Goal: Task Accomplishment & Management: Complete application form

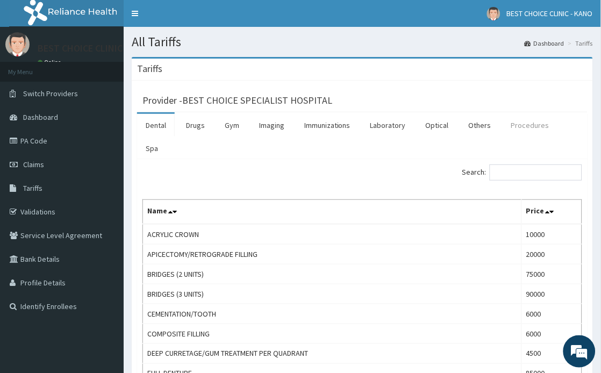
click at [514, 123] on link "Procedures" at bounding box center [530, 125] width 55 height 23
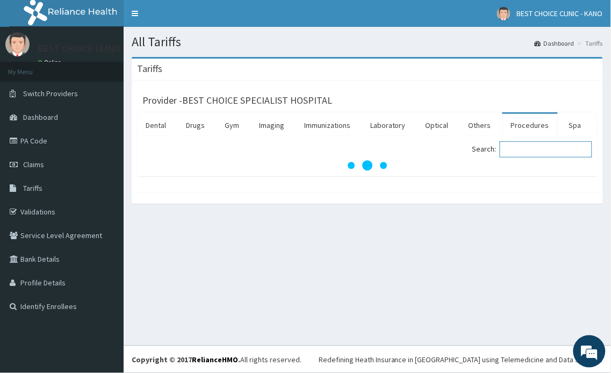
click at [522, 152] on input "Search:" at bounding box center [546, 149] width 92 height 16
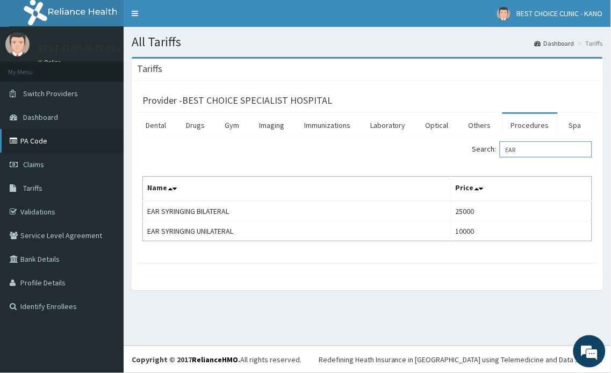
type input "EAR"
click at [42, 131] on link "PA Code" at bounding box center [62, 141] width 124 height 24
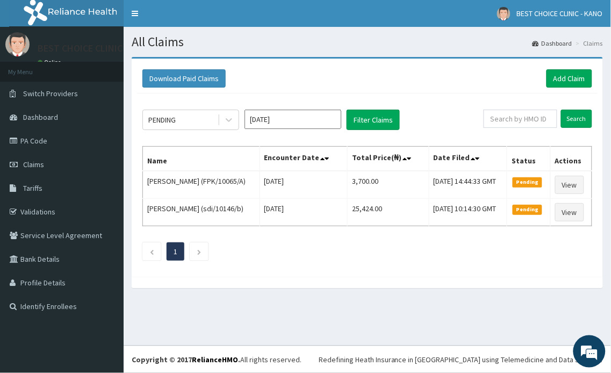
click at [311, 116] on input "[DATE]" at bounding box center [293, 119] width 97 height 19
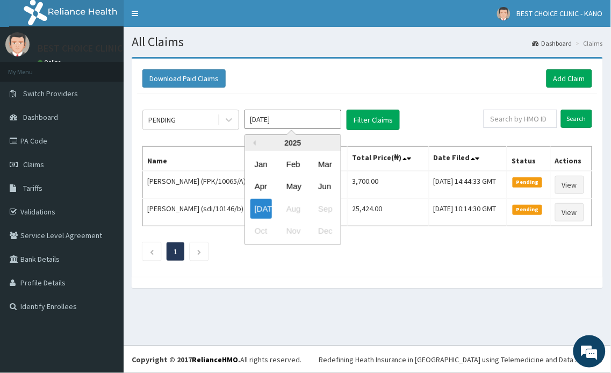
click at [311, 119] on input "[DATE]" at bounding box center [293, 119] width 97 height 19
click at [338, 98] on div "PENDING Jul 2025 Previous Year 2025 Jan Feb Mar Apr May Jun Jul Aug Sep Oct Nov…" at bounding box center [367, 183] width 461 height 178
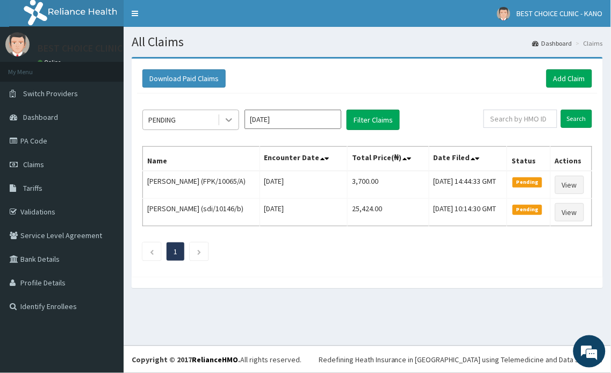
click at [225, 117] on icon at bounding box center [229, 120] width 11 height 11
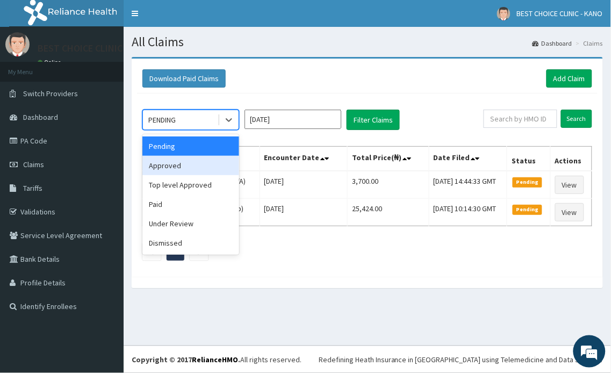
click at [161, 165] on div "Approved" at bounding box center [191, 165] width 97 height 19
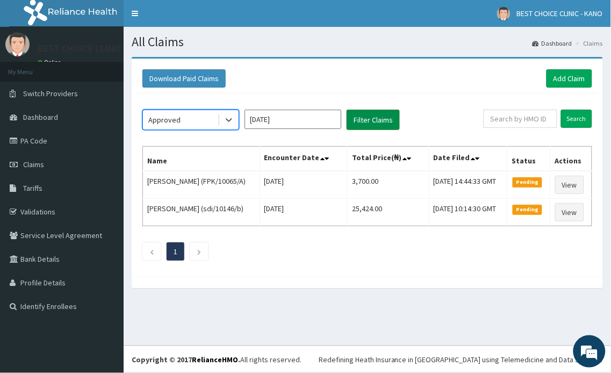
click at [372, 114] on button "Filter Claims" at bounding box center [373, 120] width 53 height 20
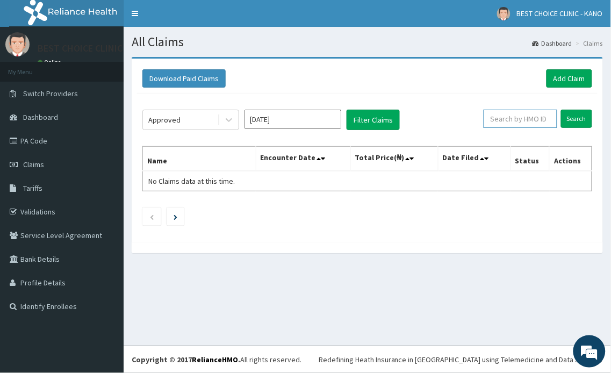
click at [527, 118] on input "text" at bounding box center [521, 119] width 74 height 18
type input "SUN/10003/B"
click at [579, 126] on input "Search" at bounding box center [576, 119] width 31 height 18
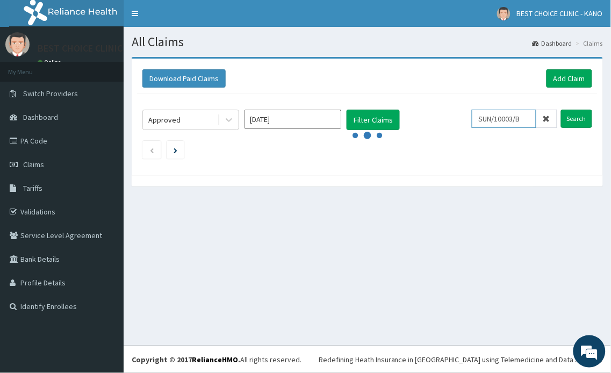
click at [532, 119] on input "SUN/10003/B" at bounding box center [504, 119] width 65 height 18
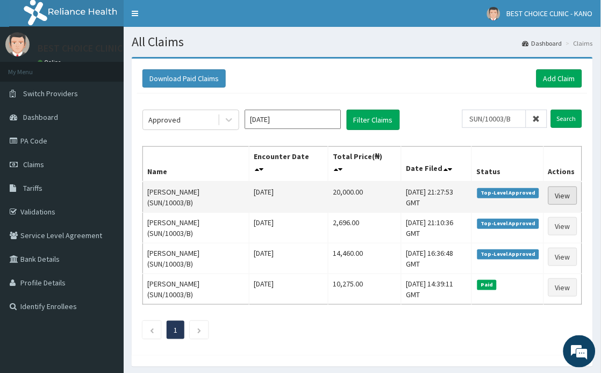
click at [556, 192] on link "View" at bounding box center [563, 196] width 29 height 18
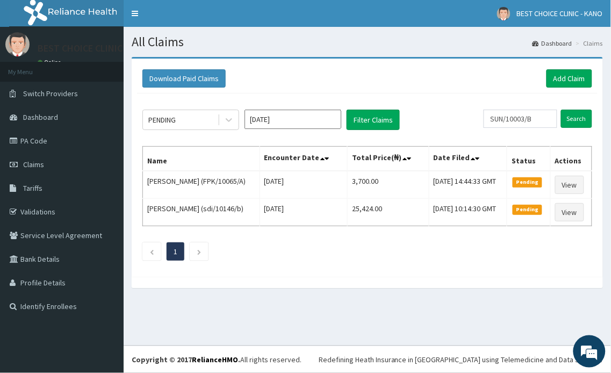
click at [316, 52] on section "Download Paid Claims Add Claim × Note you can only download claims within a max…" at bounding box center [368, 178] width 488 height 258
click at [380, 111] on button "Filter Claims" at bounding box center [373, 120] width 53 height 20
click at [218, 117] on div at bounding box center [228, 119] width 21 height 19
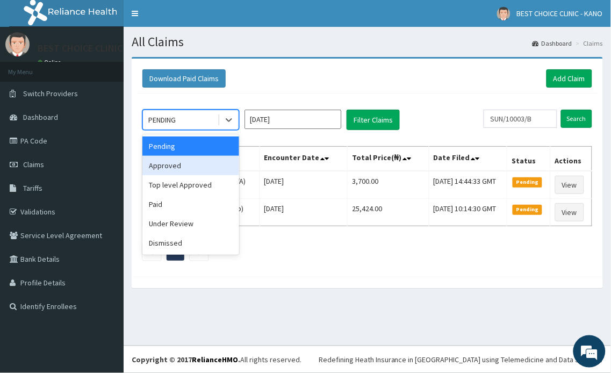
click at [195, 156] on div "Approved" at bounding box center [191, 165] width 97 height 19
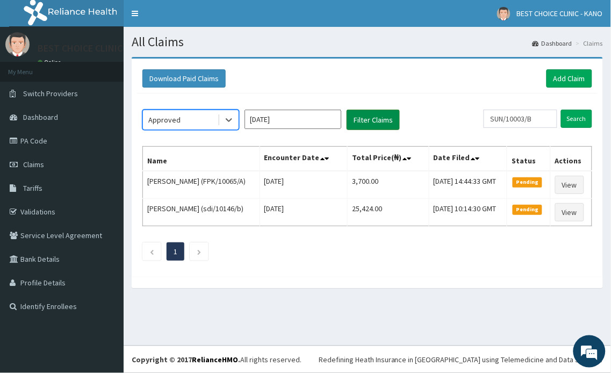
click at [375, 120] on button "Filter Claims" at bounding box center [373, 120] width 53 height 20
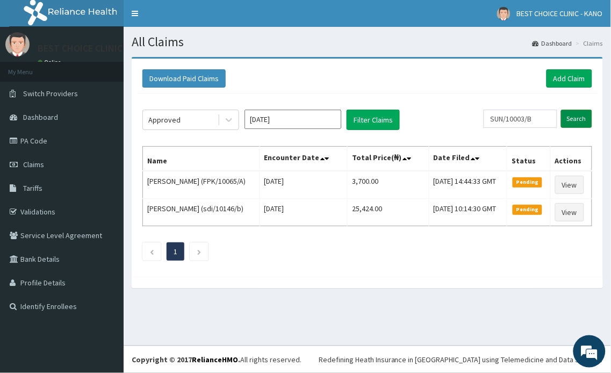
click at [579, 123] on input "Search" at bounding box center [576, 119] width 31 height 18
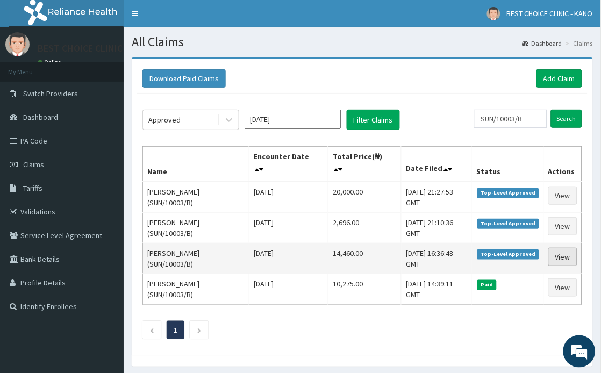
click at [558, 258] on link "View" at bounding box center [563, 257] width 29 height 18
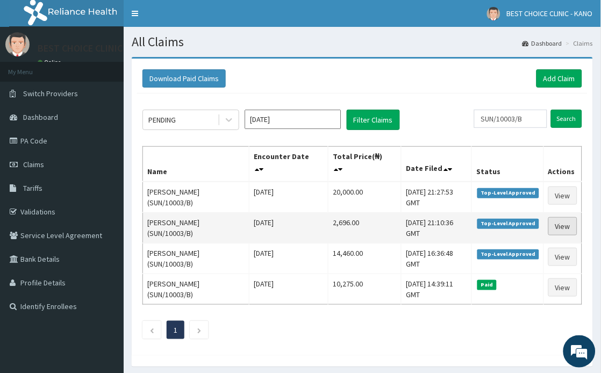
click at [556, 229] on link "View" at bounding box center [563, 226] width 29 height 18
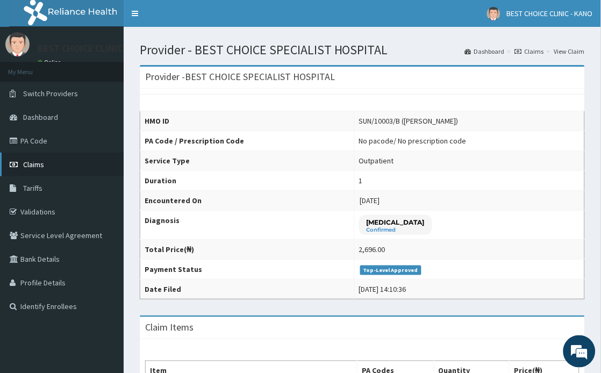
click at [36, 160] on span "Claims" at bounding box center [33, 165] width 21 height 10
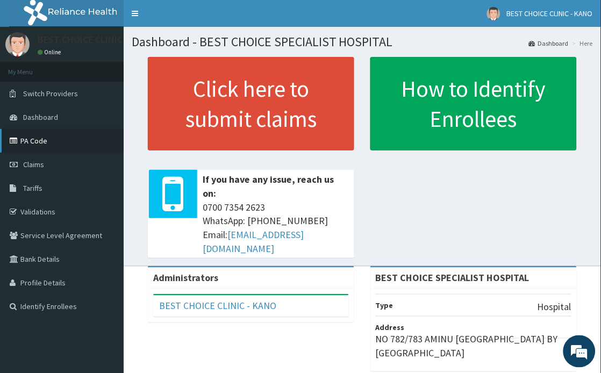
click at [47, 145] on link "PA Code" at bounding box center [62, 141] width 124 height 24
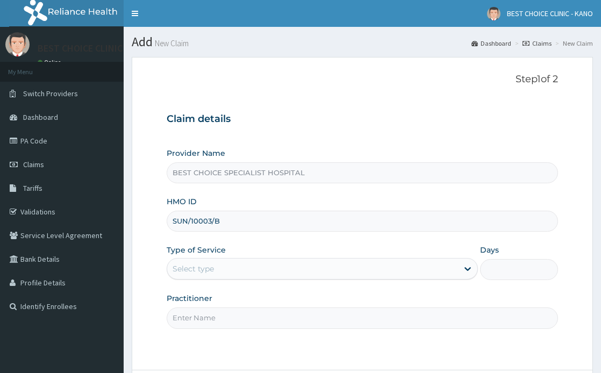
type input "SUN/10003/B"
click at [276, 266] on div "Select type" at bounding box center [312, 268] width 291 height 17
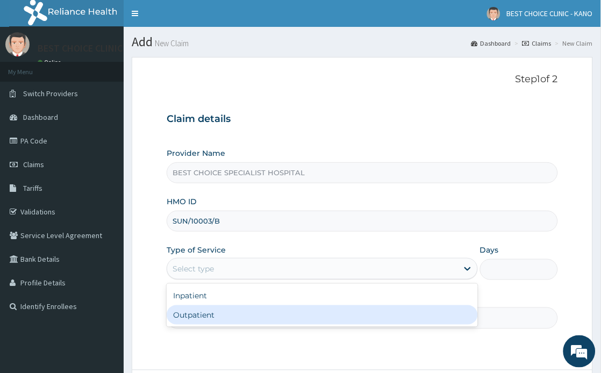
click at [261, 316] on div "Outpatient" at bounding box center [322, 314] width 311 height 19
type input "1"
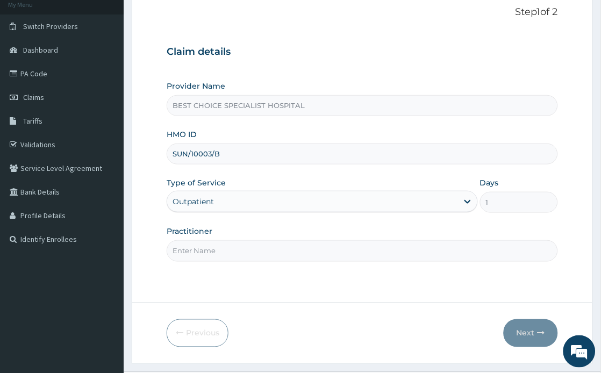
scroll to position [94, 0]
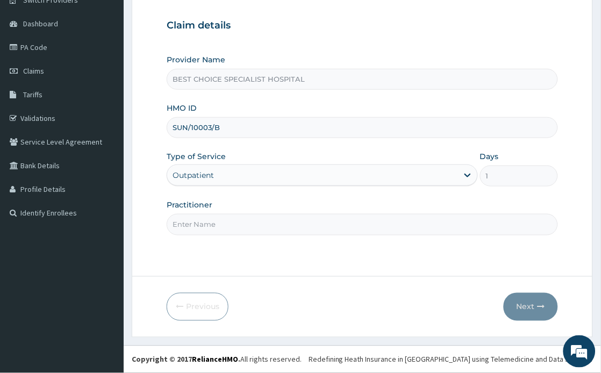
click at [267, 230] on input "Practitioner" at bounding box center [362, 224] width 391 height 21
type input "Dr. Yusuf"
click at [538, 303] on icon "button" at bounding box center [542, 307] width 8 height 8
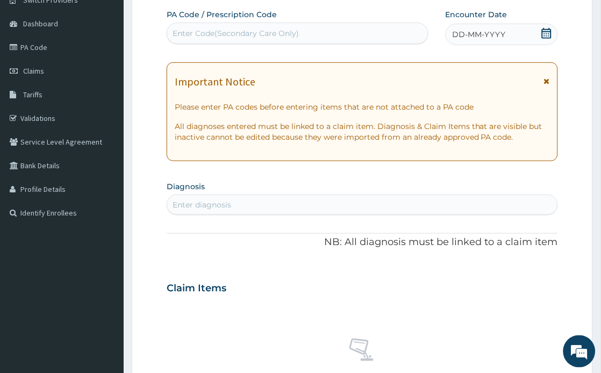
scroll to position [0, 0]
click at [299, 29] on div "Enter Code(Secondary Care Only)" at bounding box center [236, 33] width 126 height 11
paste input "PA/5D1660"
type input "PA/5D1660"
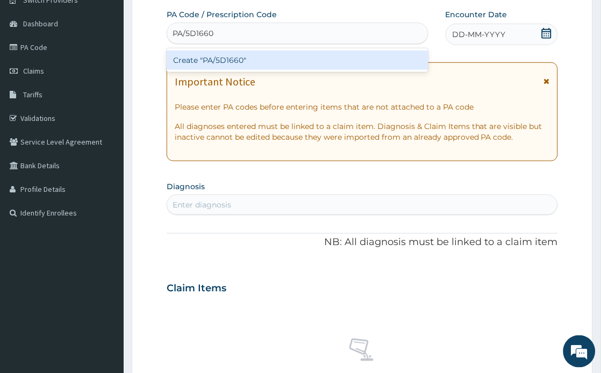
click at [316, 65] on div "Create "PA/5D1660"" at bounding box center [298, 60] width 262 height 19
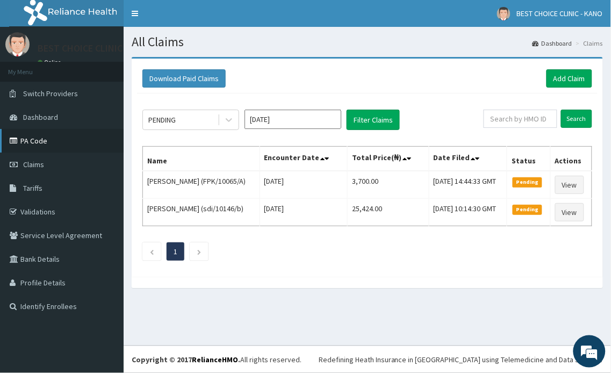
click at [20, 136] on link "PA Code" at bounding box center [62, 141] width 124 height 24
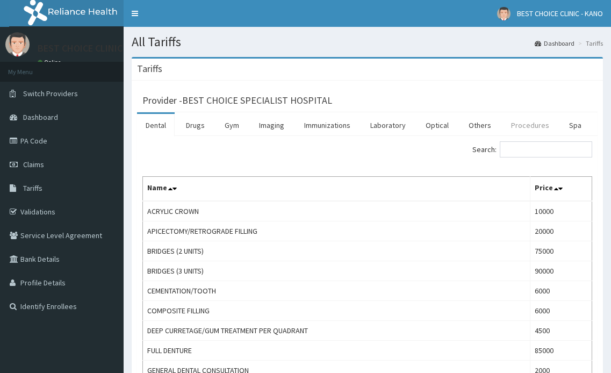
click at [526, 125] on link "Procedures" at bounding box center [530, 125] width 55 height 23
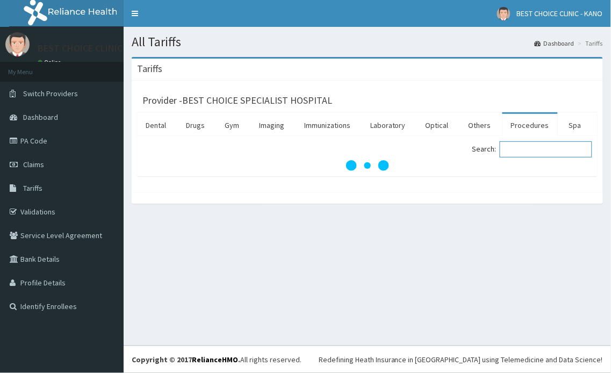
click at [528, 146] on input "Search:" at bounding box center [546, 149] width 92 height 16
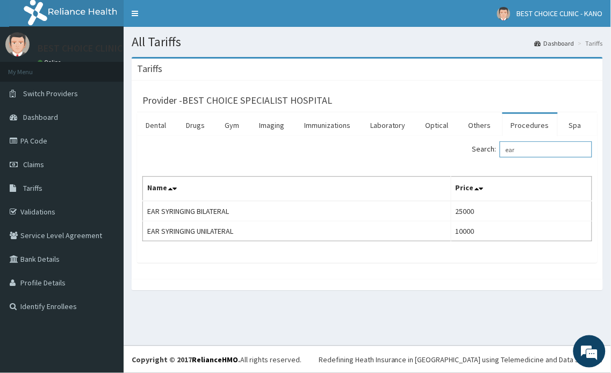
type input "ear"
click at [197, 123] on link "Drugs" at bounding box center [195, 125] width 36 height 23
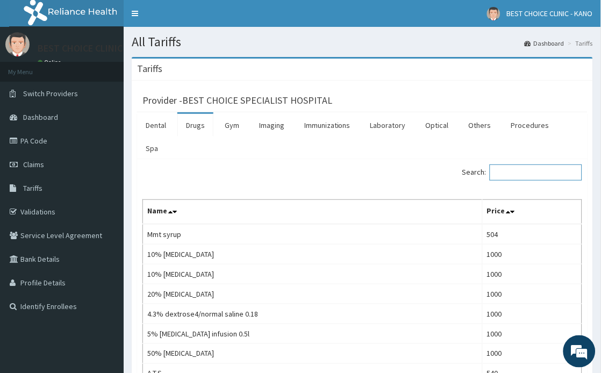
click at [556, 170] on input "Search:" at bounding box center [536, 173] width 92 height 16
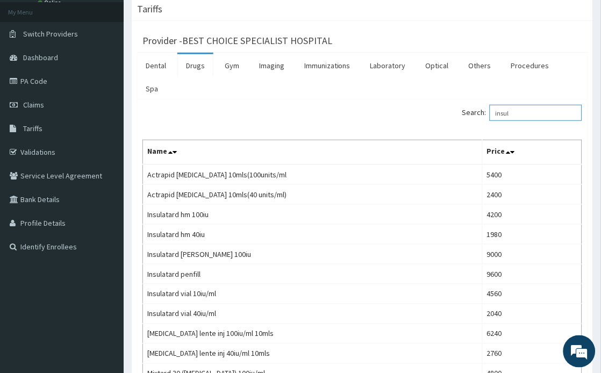
scroll to position [119, 0]
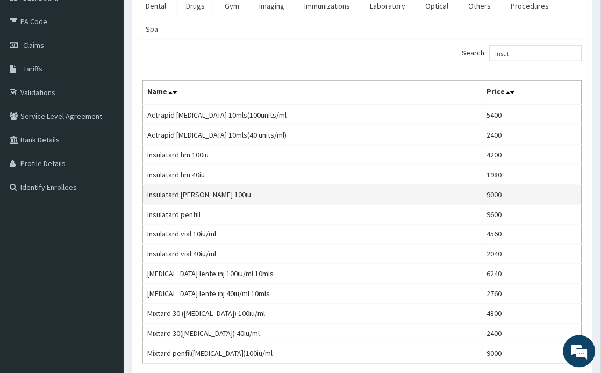
click at [167, 191] on td "Insulatard hm penfil 100iu" at bounding box center [313, 195] width 340 height 20
click at [167, 190] on td "Insulatard hm penfil 100iu" at bounding box center [313, 195] width 340 height 20
click at [175, 193] on td "Insulatard hm penfil 100iu" at bounding box center [313, 195] width 340 height 20
copy td "Insulatard"
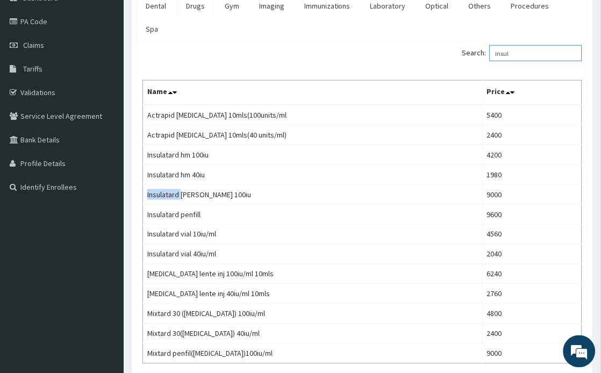
click at [533, 57] on input "insul" at bounding box center [536, 53] width 92 height 16
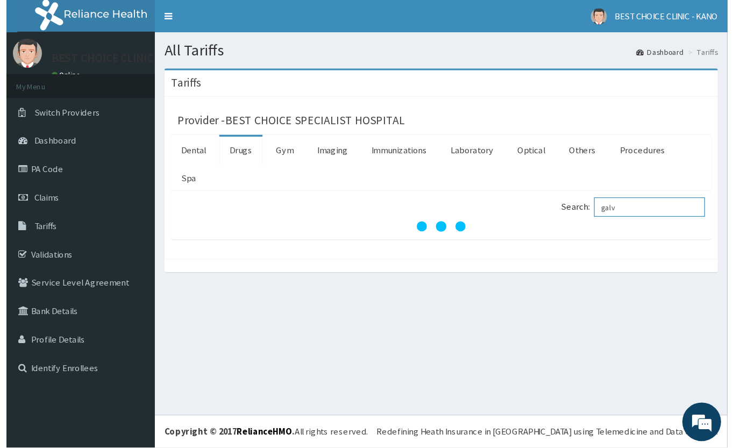
scroll to position [0, 0]
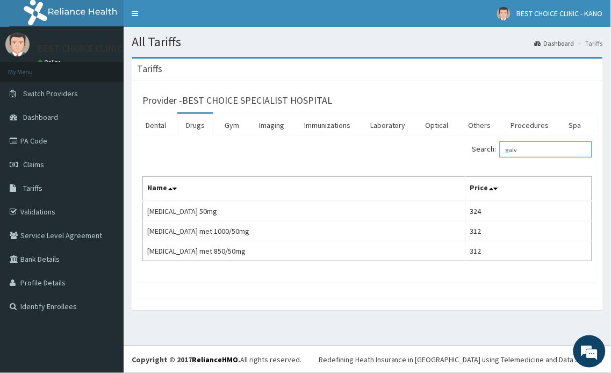
click at [536, 144] on input "galv" at bounding box center [546, 149] width 92 height 16
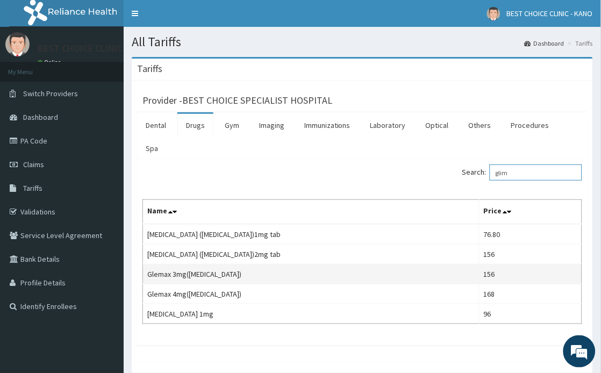
type input "glim"
click at [211, 275] on td "Glemax 3mg(glimepiride)" at bounding box center [311, 275] width 337 height 20
copy td "glimepiride"
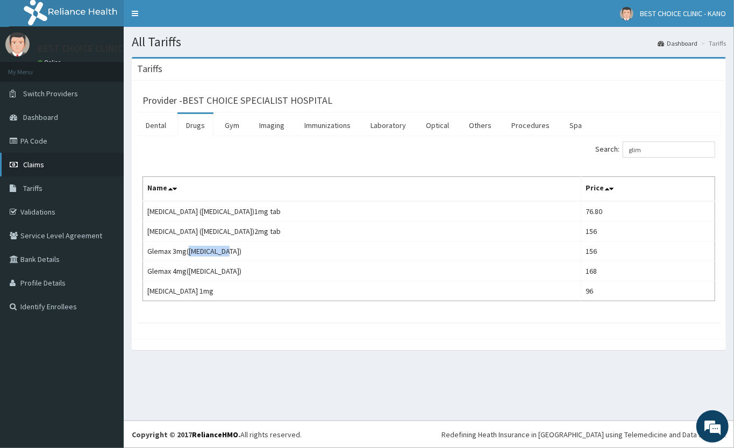
click at [19, 169] on link "Claims" at bounding box center [62, 165] width 124 height 24
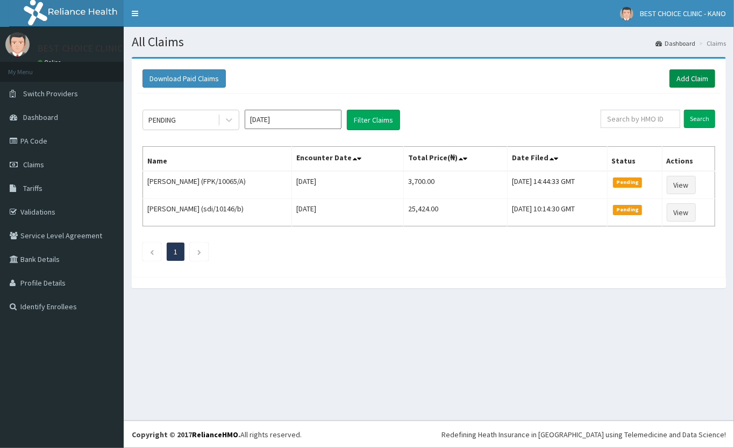
click at [673, 83] on link "Add Claim" at bounding box center [693, 78] width 46 height 18
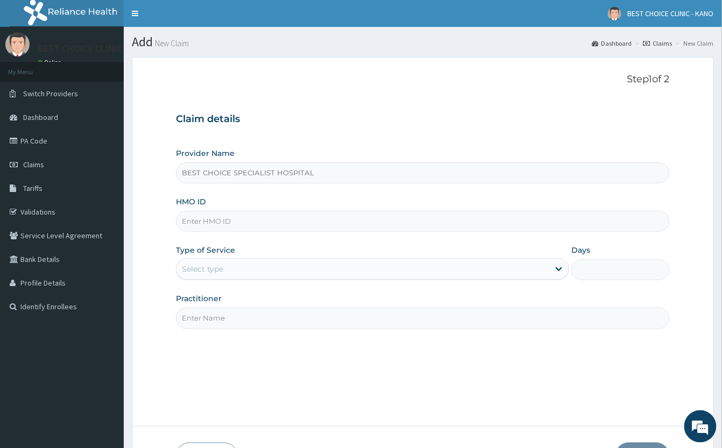
click at [289, 216] on input "HMO ID" at bounding box center [423, 221] width 494 height 21
paste input "SUN/10003/B"
type input "SUN/10003/B"
click at [325, 266] on div "Select type" at bounding box center [362, 268] width 373 height 17
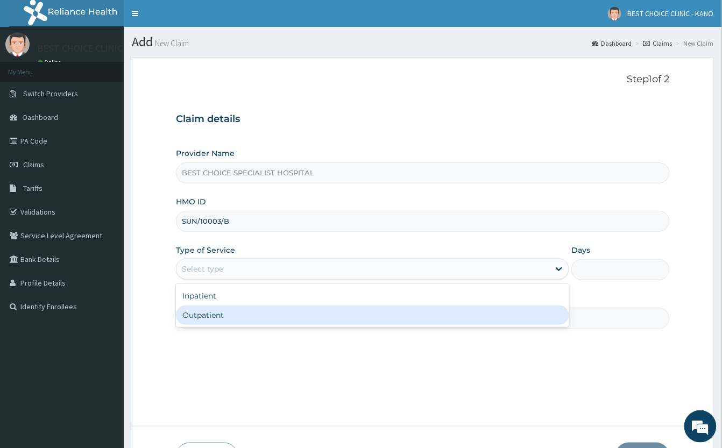
click at [276, 322] on div "Outpatient" at bounding box center [372, 314] width 393 height 19
type input "1"
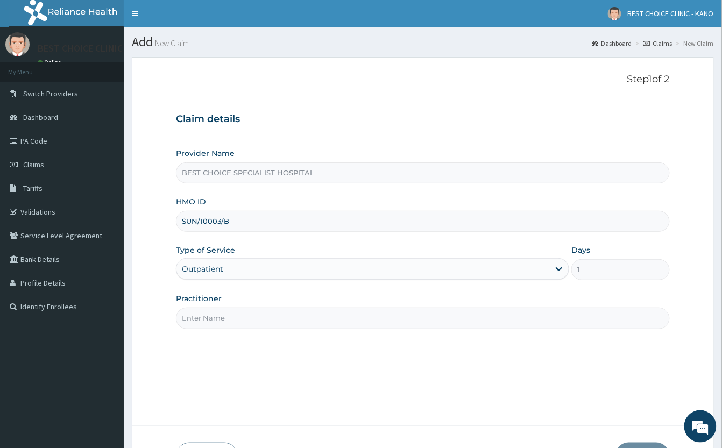
click at [309, 323] on input "Practitioner" at bounding box center [423, 318] width 494 height 21
type input "DR. UWAIS"
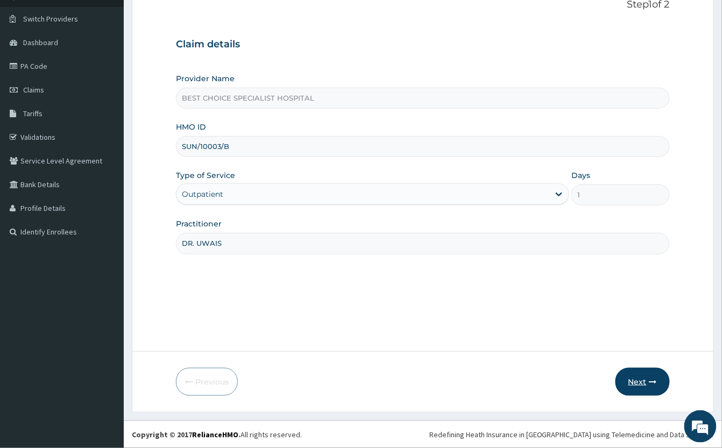
click at [639, 386] on button "Next" at bounding box center [642, 382] width 54 height 28
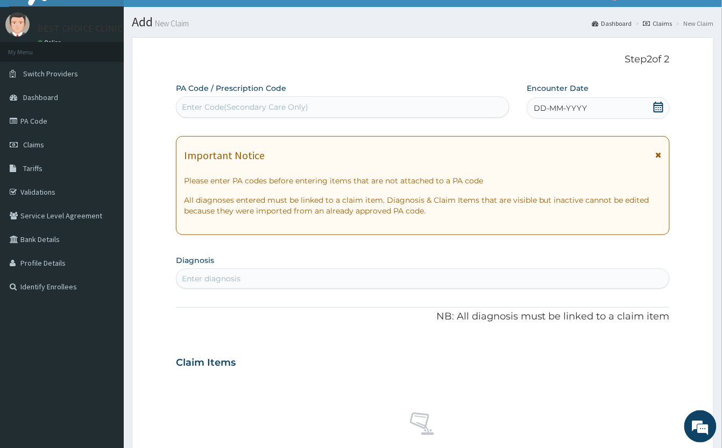
scroll to position [0, 0]
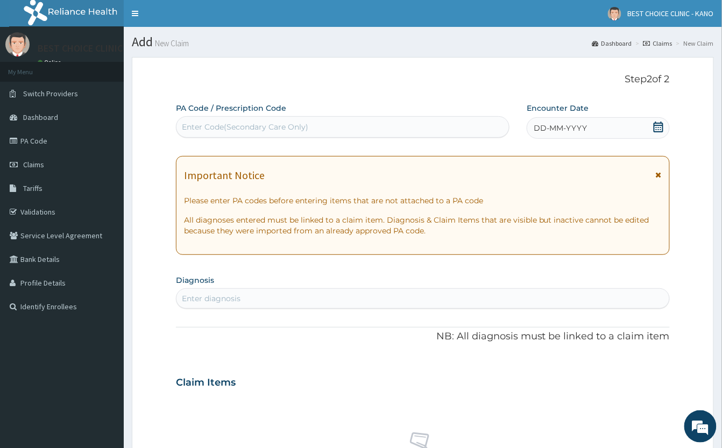
click at [424, 123] on div "Enter Code(Secondary Care Only)" at bounding box center [342, 126] width 332 height 17
paste input "PA/FDFBEC"
type input "PA/FDFBEC"
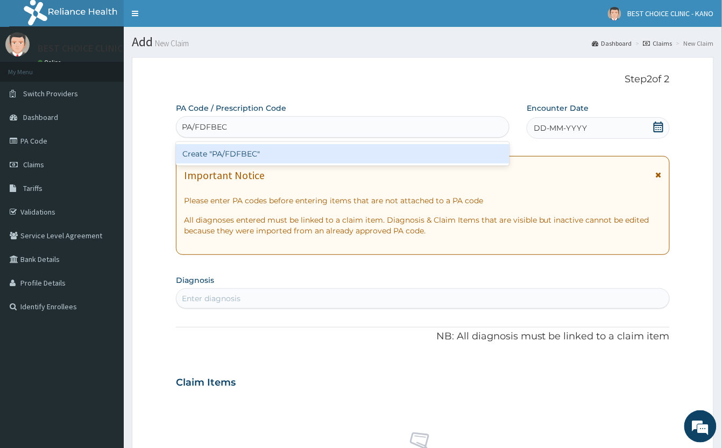
click at [424, 156] on div "Create "PA/FDFBEC"" at bounding box center [342, 153] width 333 height 19
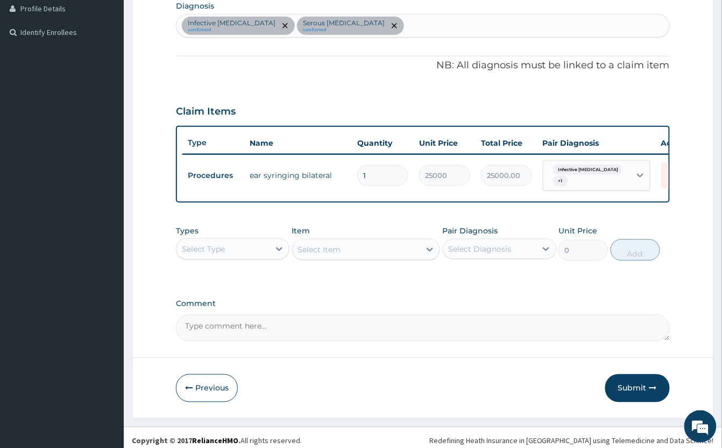
scroll to position [294, 0]
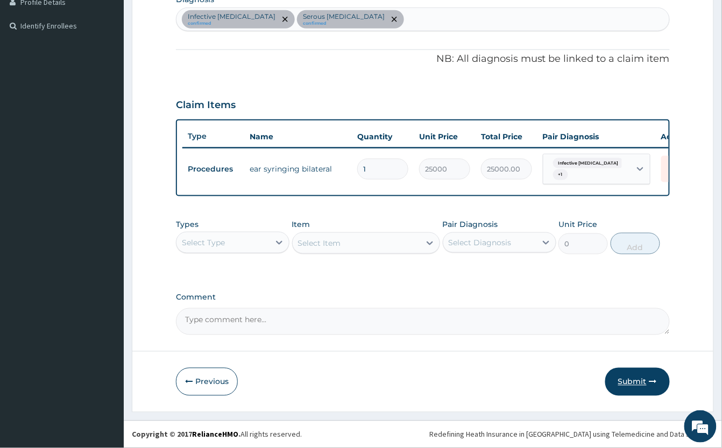
click at [633, 379] on button "Submit" at bounding box center [637, 382] width 65 height 28
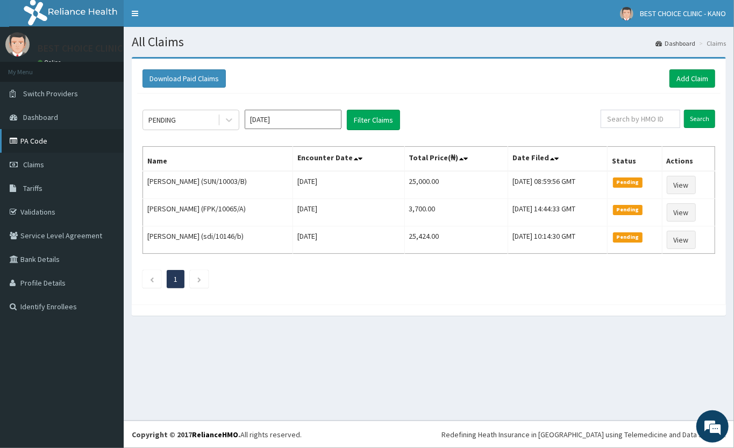
click at [30, 141] on link "PA Code" at bounding box center [62, 141] width 124 height 24
